Goal: Navigation & Orientation: Find specific page/section

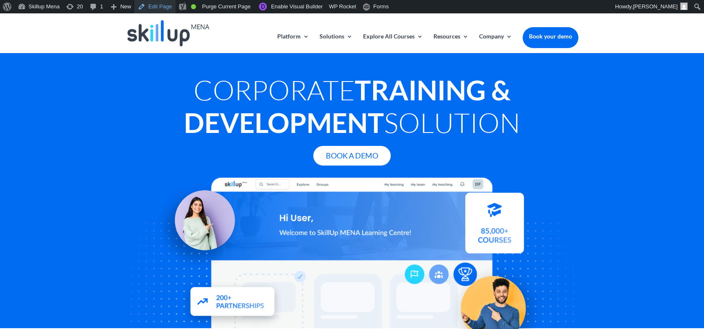
click at [150, 5] on link "Edit Page" at bounding box center [154, 6] width 41 height 13
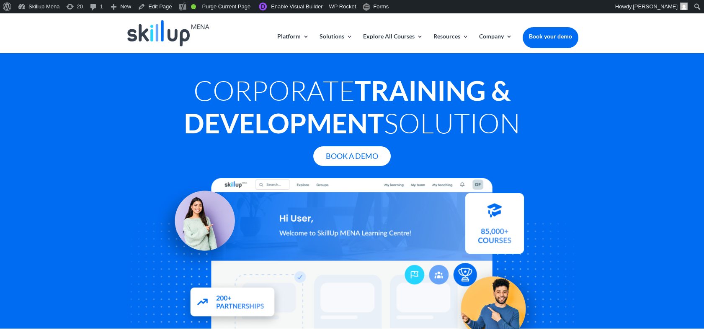
click at [221, 86] on h1 "Corporate Training & Development Solution" at bounding box center [352, 108] width 452 height 69
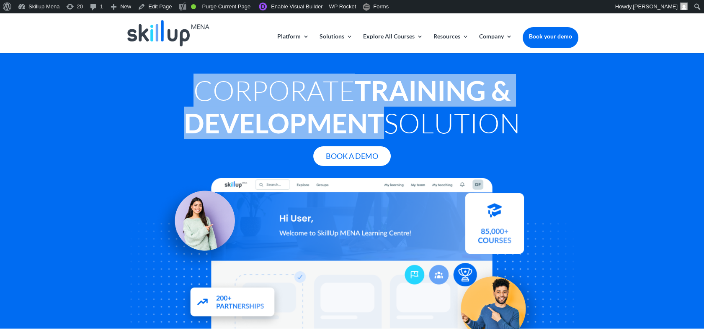
drag, startPoint x: 192, startPoint y: 86, endPoint x: 375, endPoint y: 118, distance: 186.5
click at [375, 118] on h1 "Corporate Training & Development Solution" at bounding box center [352, 108] width 452 height 69
drag, startPoint x: 375, startPoint y: 118, endPoint x: 293, endPoint y: 91, distance: 86.3
copy h1 "Corporate Training & Development"
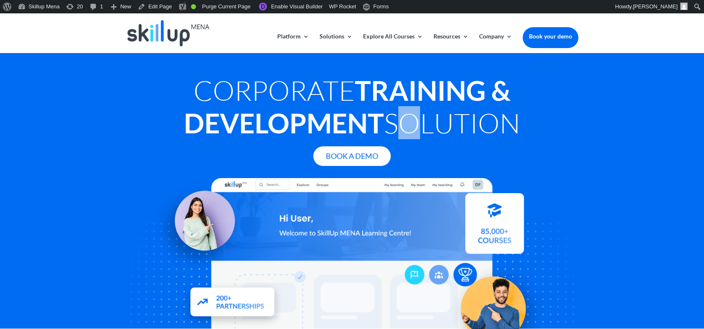
drag, startPoint x: 393, startPoint y: 141, endPoint x: 426, endPoint y: 114, distance: 43.1
click at [426, 114] on h1 "Corporate Training & Development Solution" at bounding box center [352, 108] width 452 height 69
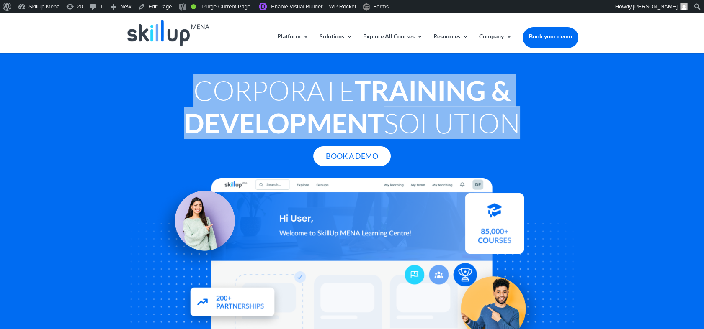
click at [426, 114] on h1 "Corporate Training & Development Solution" at bounding box center [352, 108] width 452 height 69
copy div "Corporate Training & Development Solution"
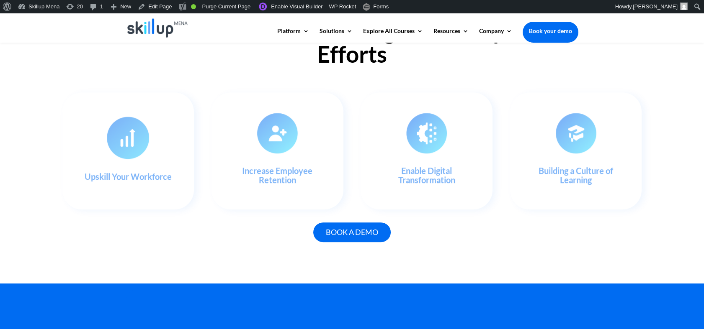
scroll to position [744, 0]
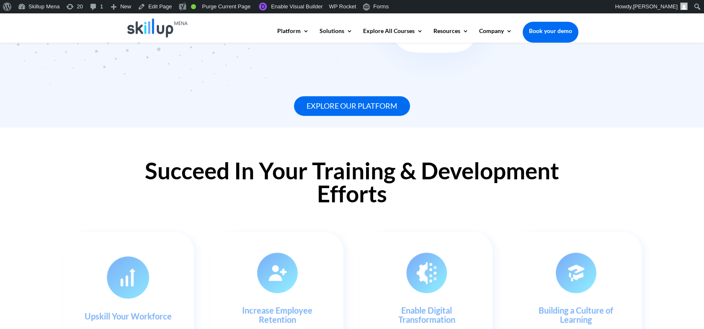
click at [305, 188] on h2 "Succeed In Your Training & Development Efforts" at bounding box center [352, 184] width 452 height 50
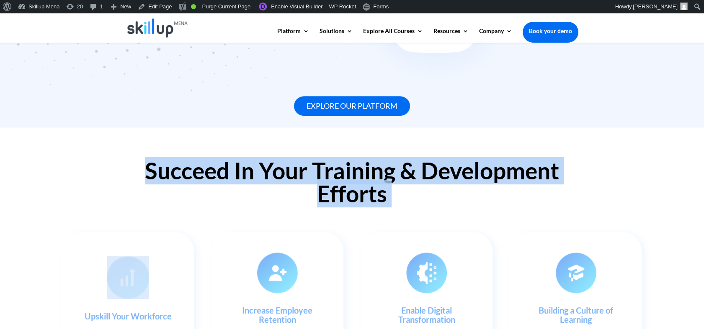
click at [306, 188] on h2 "Succeed In Your Training & Development Efforts" at bounding box center [352, 184] width 452 height 50
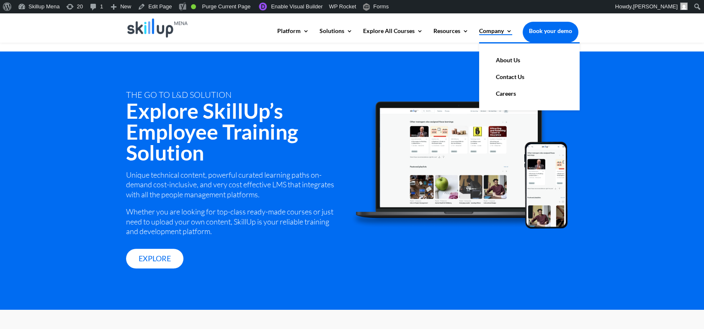
scroll to position [884, 0]
